Goal: Task Accomplishment & Management: Manage account settings

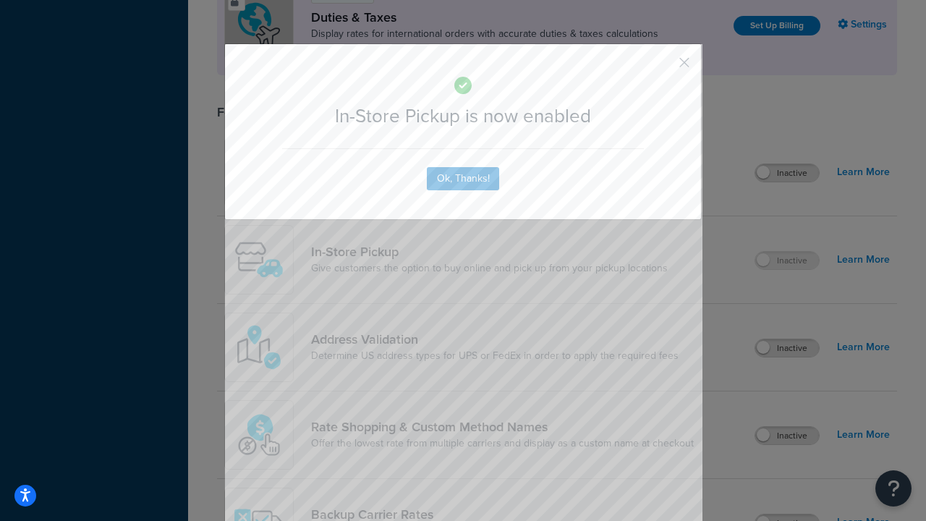
click at [662, 66] on button "button" at bounding box center [663, 68] width 4 height 4
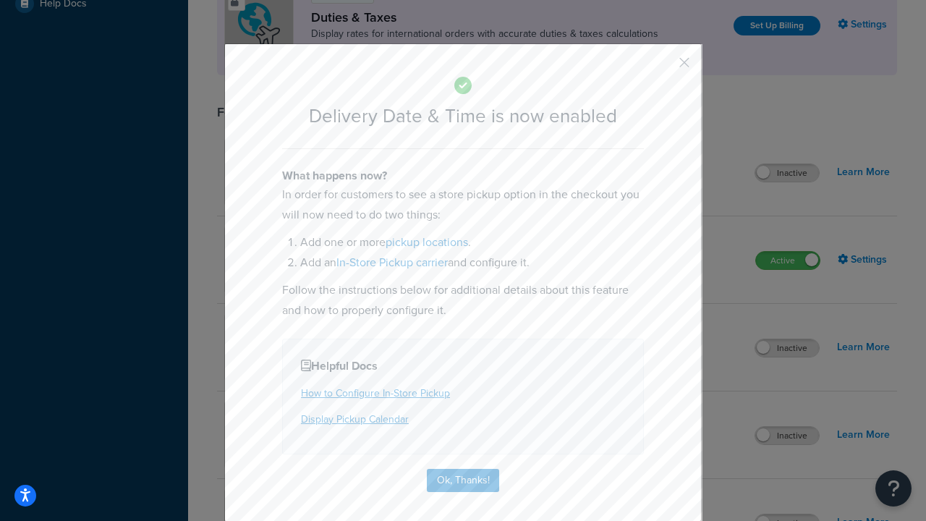
scroll to position [139, 0]
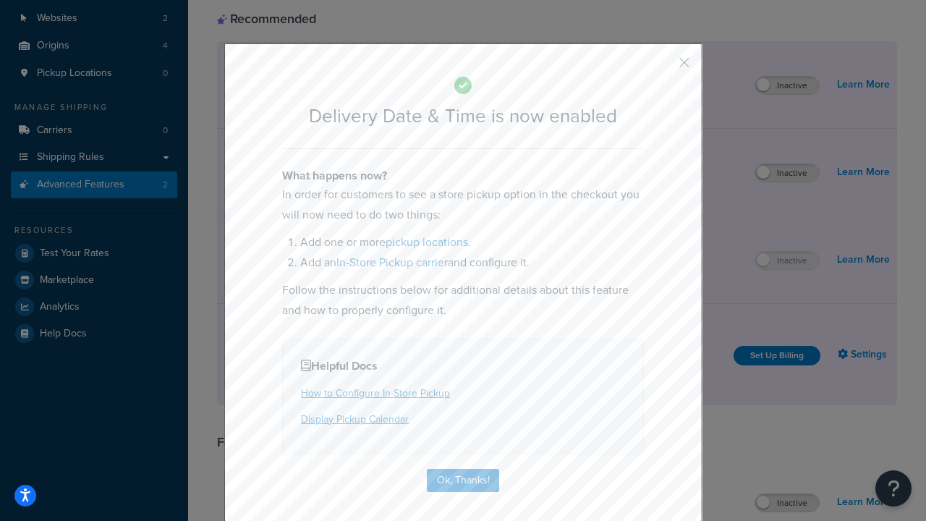
click at [662, 66] on button "button" at bounding box center [663, 68] width 4 height 4
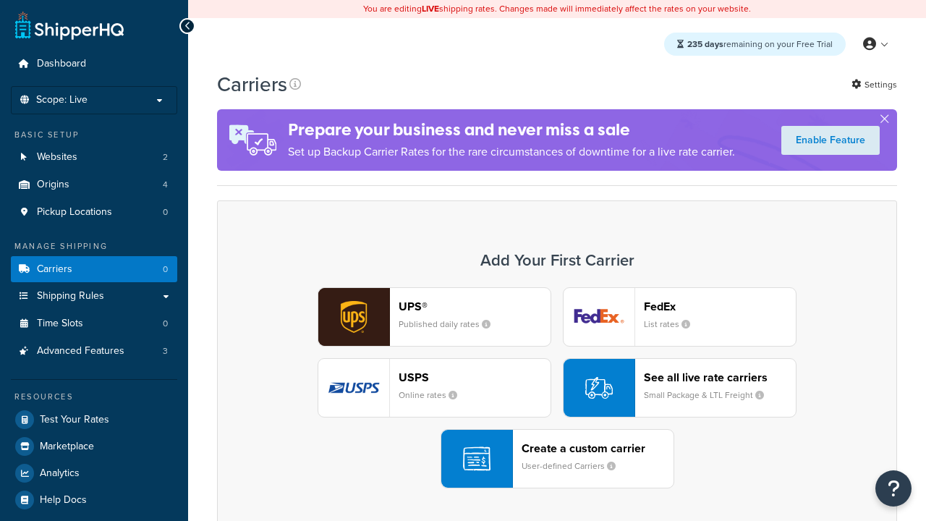
click at [557, 388] on div "UPS® Published daily rates FedEx List rates USPS Online rates See all live rate…" at bounding box center [556, 387] width 649 height 201
click at [557, 459] on div "Create a custom carrier User-defined Carriers" at bounding box center [597, 458] width 152 height 35
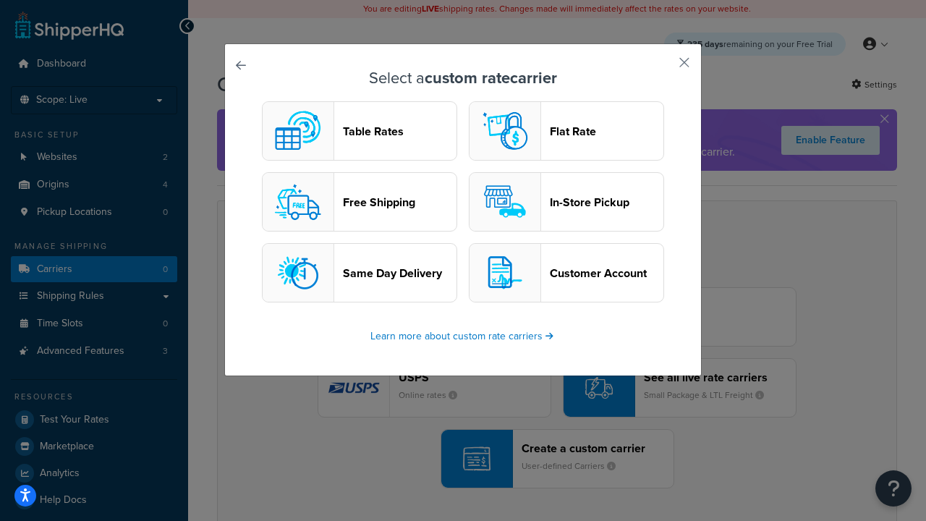
click at [566, 202] on header "In-Store Pickup" at bounding box center [607, 202] width 114 height 14
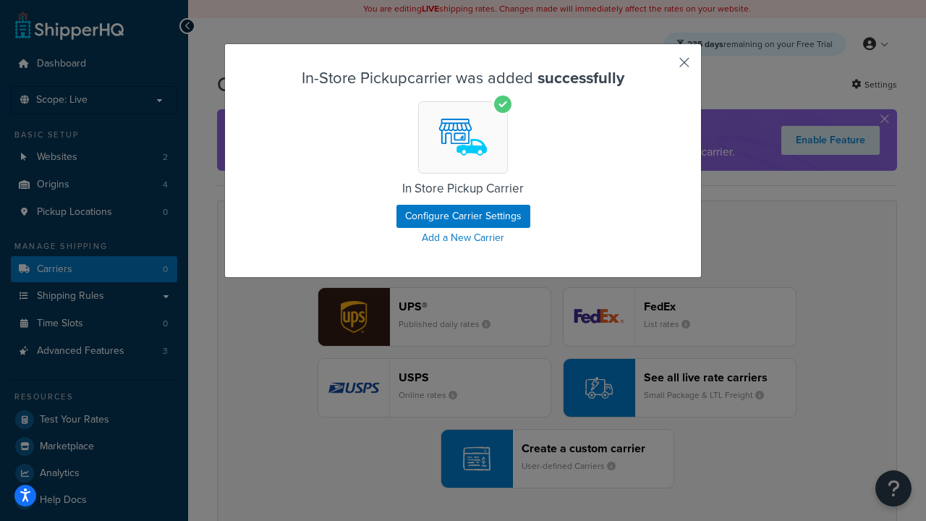
click at [662, 67] on button "button" at bounding box center [663, 68] width 4 height 4
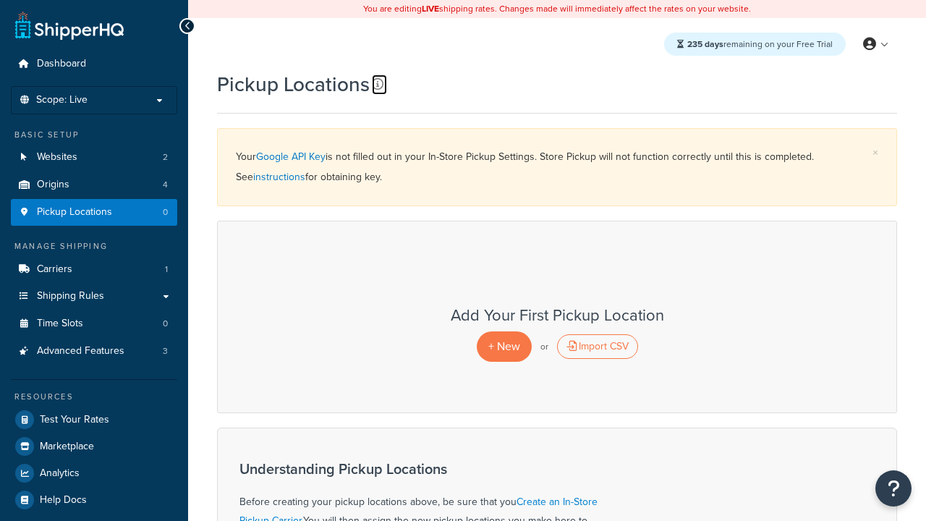
click at [378, 84] on icon at bounding box center [378, 84] width 12 height 12
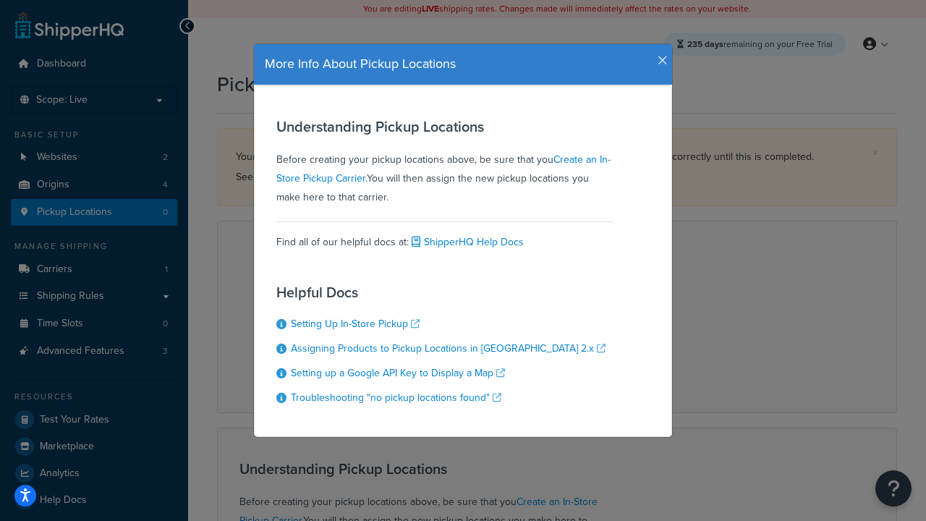
click at [659, 55] on icon "button" at bounding box center [662, 60] width 10 height 13
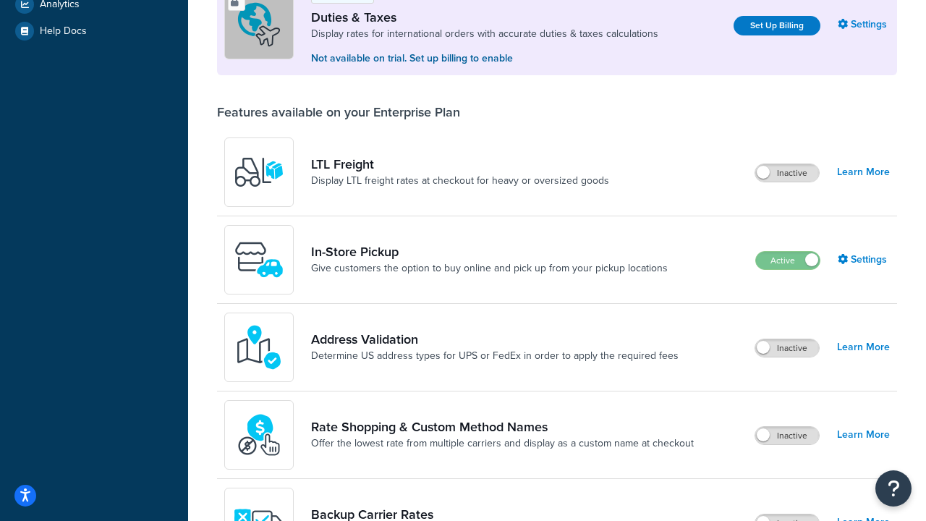
scroll to position [139, 0]
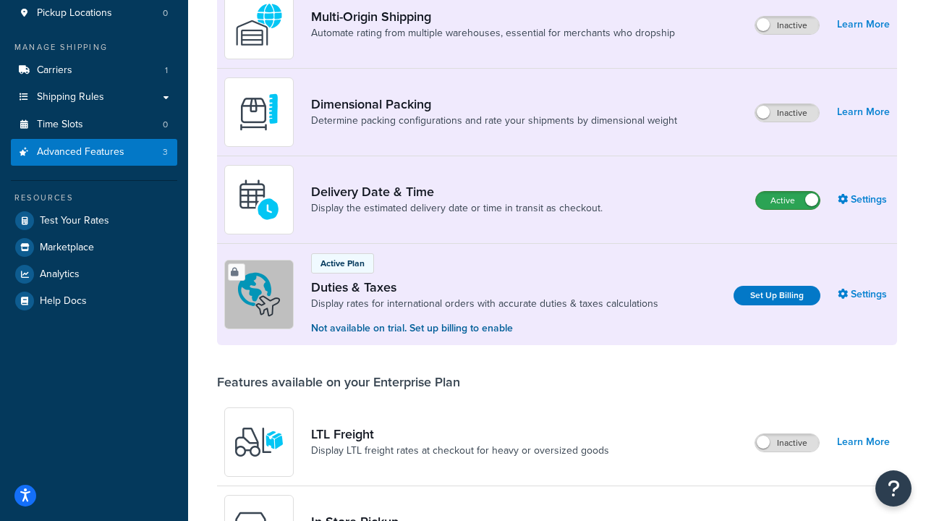
click at [788, 209] on label "Active" at bounding box center [788, 200] width 64 height 17
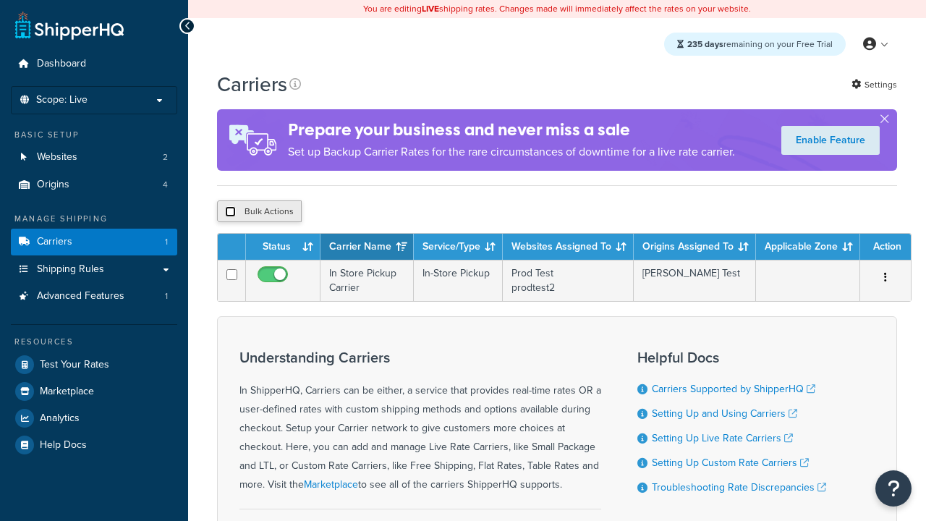
click at [230, 213] on input "checkbox" at bounding box center [230, 211] width 11 height 11
checkbox input "true"
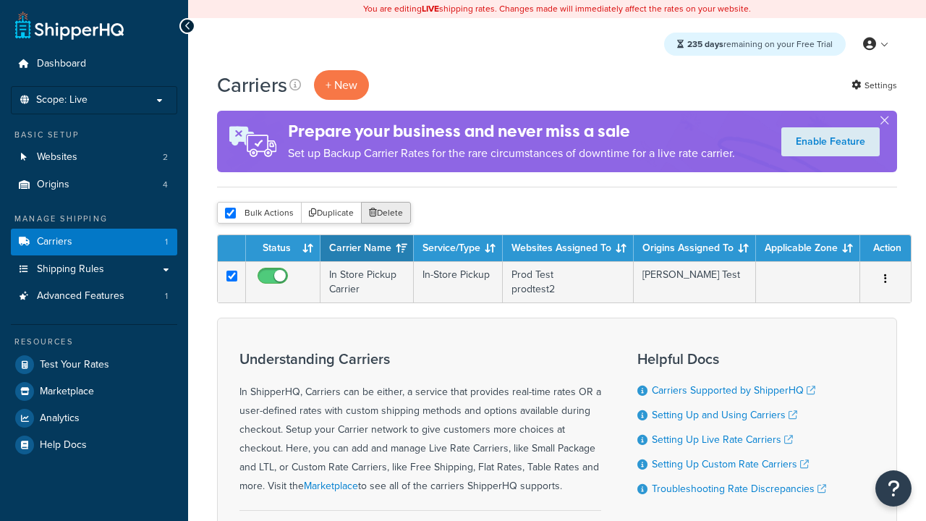
click at [389, 213] on button "Delete" at bounding box center [386, 213] width 50 height 22
